Goal: Information Seeking & Learning: Learn about a topic

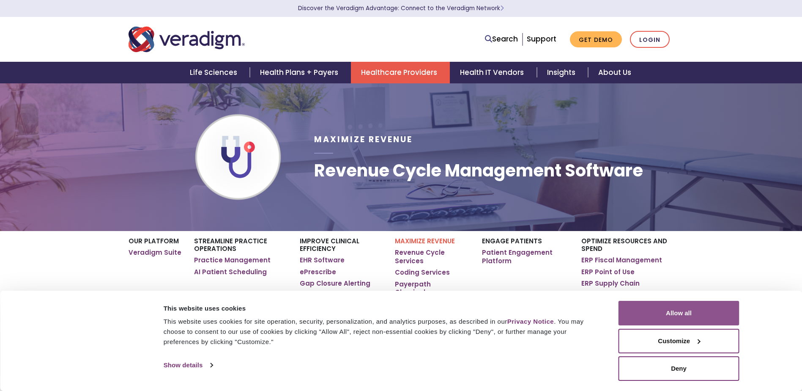
click at [650, 318] on button "Allow all" at bounding box center [679, 313] width 121 height 25
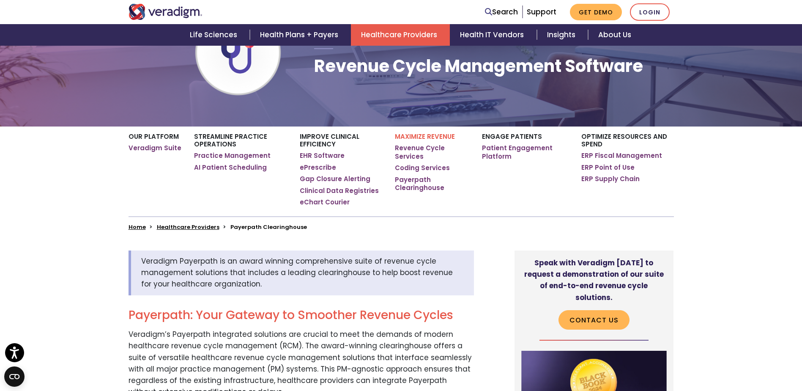
scroll to position [85, 0]
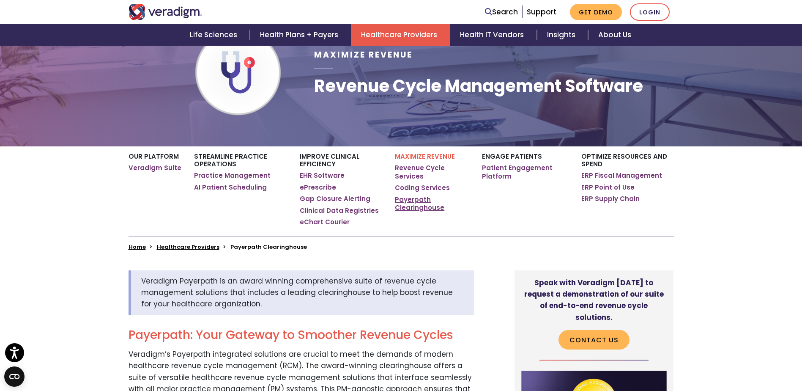
click at [414, 205] on link "Payerpath Clearinghouse" at bounding box center [432, 203] width 74 height 16
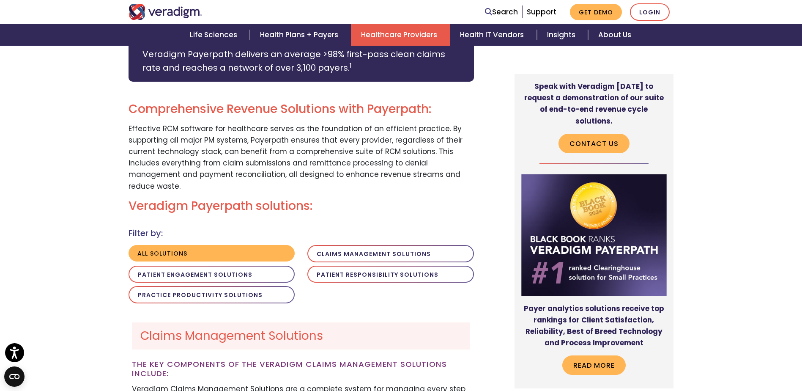
scroll to position [550, 0]
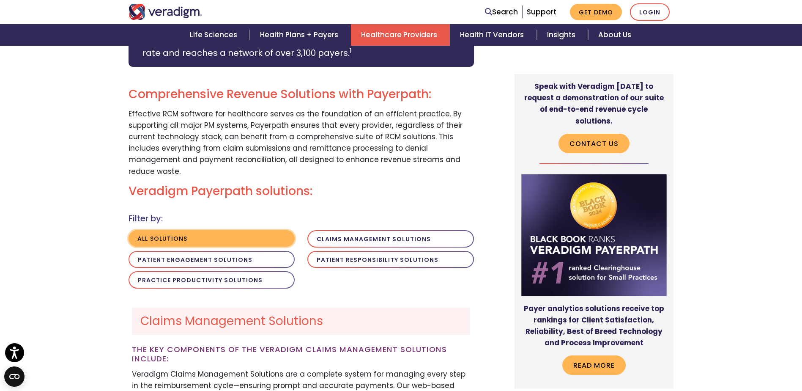
click at [182, 230] on button "All solutions" at bounding box center [212, 238] width 167 height 16
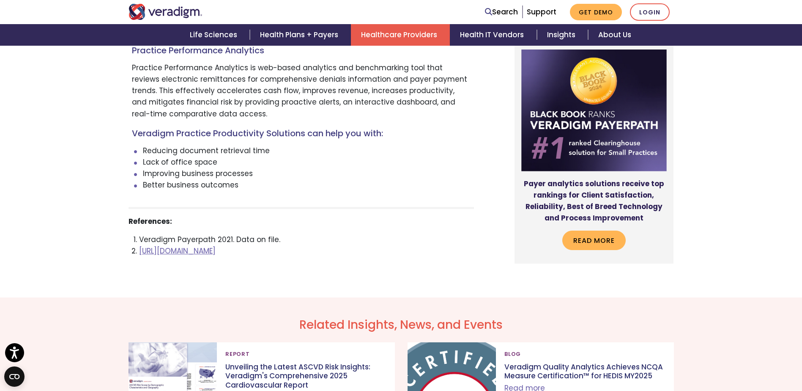
scroll to position [2834, 0]
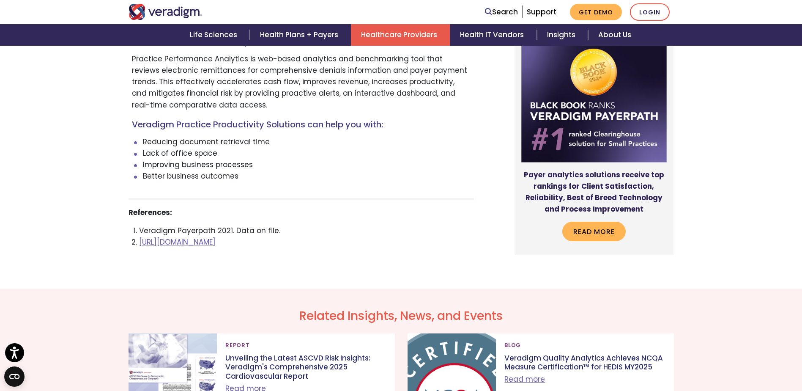
click at [179, 236] on li "[URL][DOMAIN_NAME]" at bounding box center [306, 241] width 335 height 11
click at [216, 237] on link "[URL][DOMAIN_NAME]" at bounding box center [177, 242] width 77 height 10
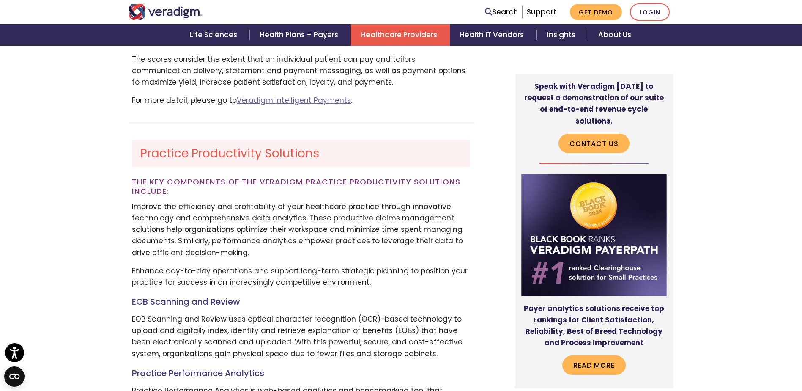
scroll to position [2495, 0]
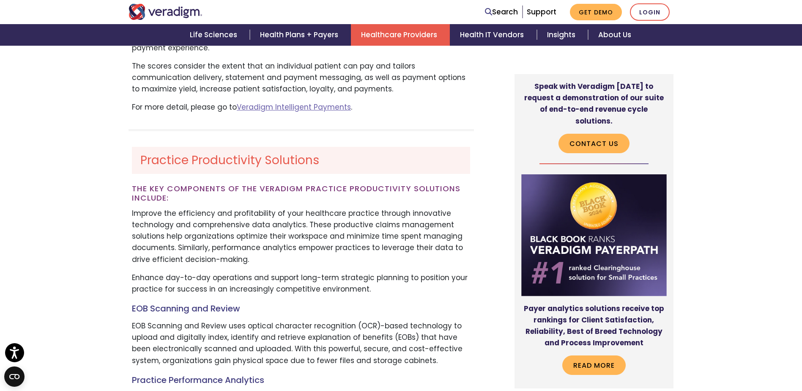
scroll to position [550, 0]
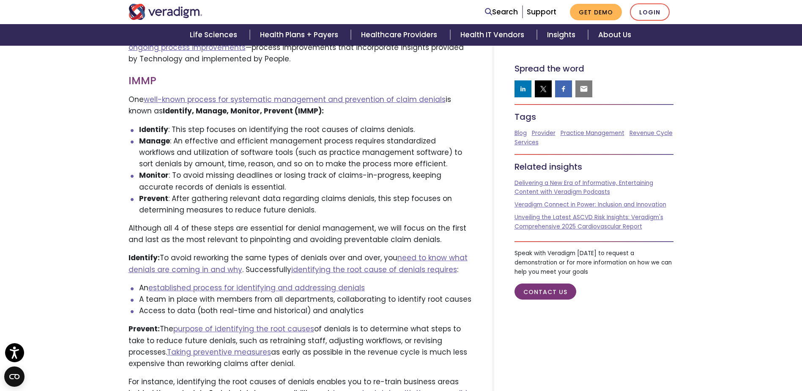
scroll to position [1438, 0]
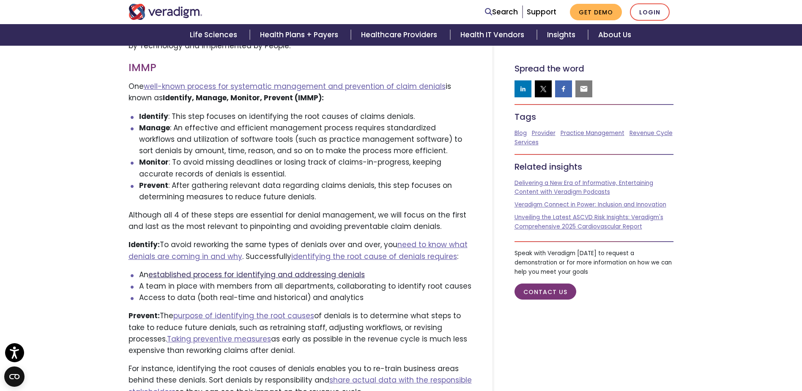
click at [333, 269] on link "established process for identifying and addressing denials" at bounding box center [256, 274] width 217 height 10
